Goal: Navigation & Orientation: Find specific page/section

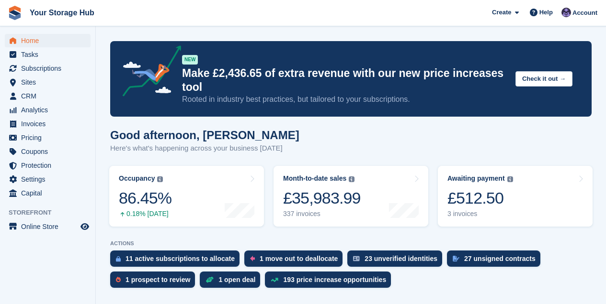
scroll to position [287, 0]
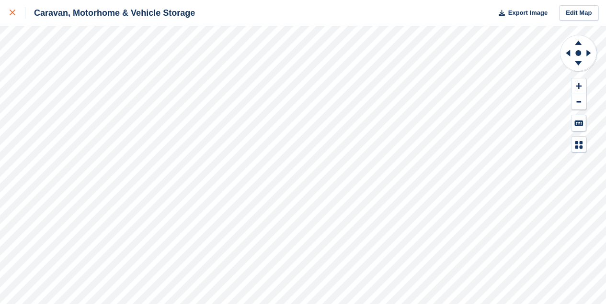
click at [12, 11] on icon at bounding box center [13, 13] width 6 height 6
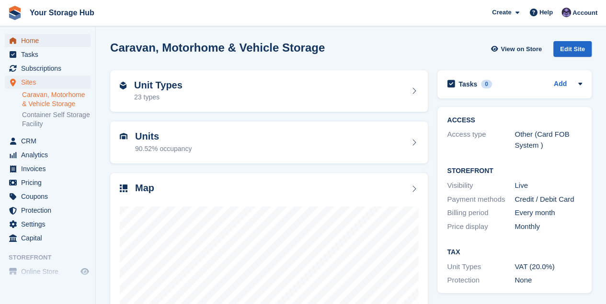
click at [25, 41] on span "Home" at bounding box center [49, 40] width 57 height 13
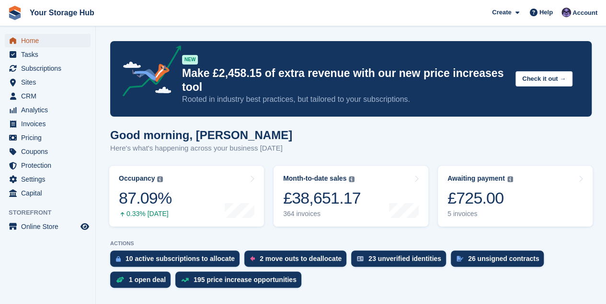
click at [23, 43] on span "Home" at bounding box center [49, 40] width 57 height 13
